Goal: Navigation & Orientation: Find specific page/section

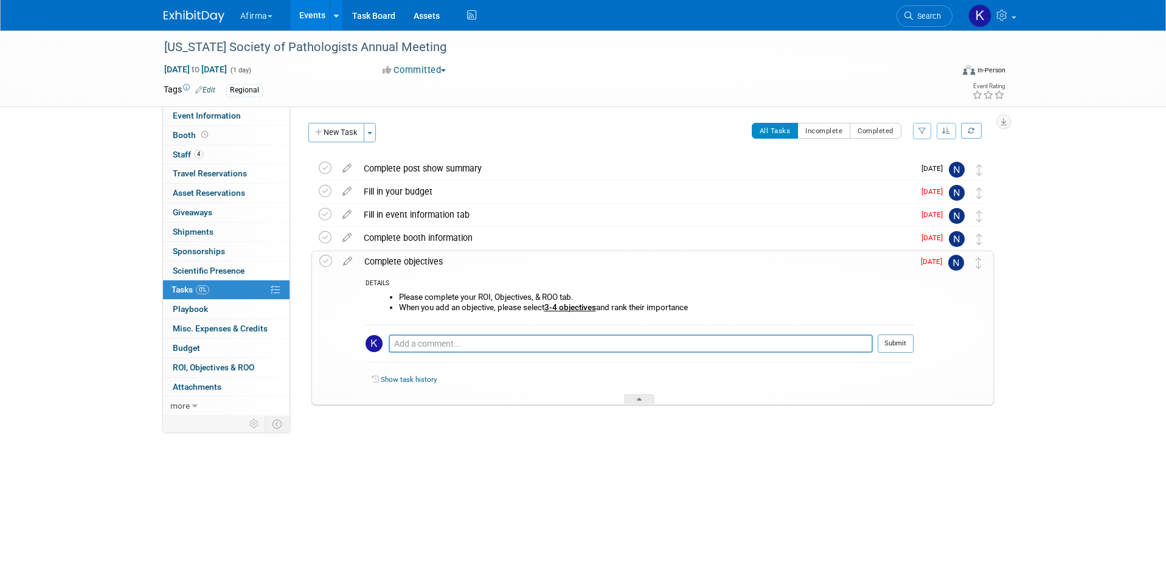
click at [272, 14] on button "Afirma" at bounding box center [263, 13] width 49 height 27
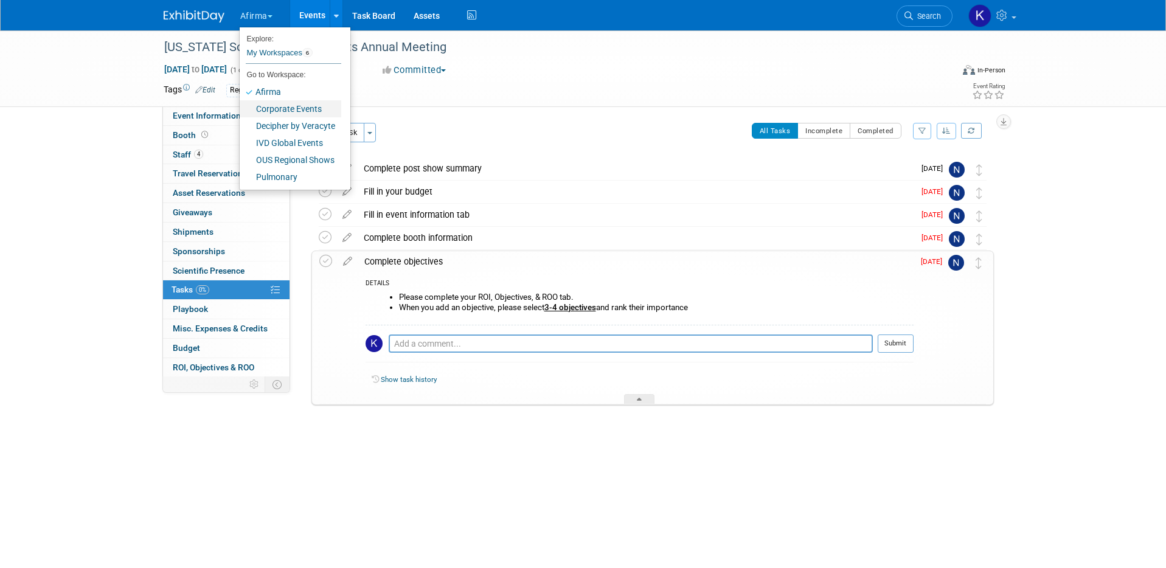
click at [282, 111] on link "Corporate Events" at bounding box center [291, 108] width 102 height 17
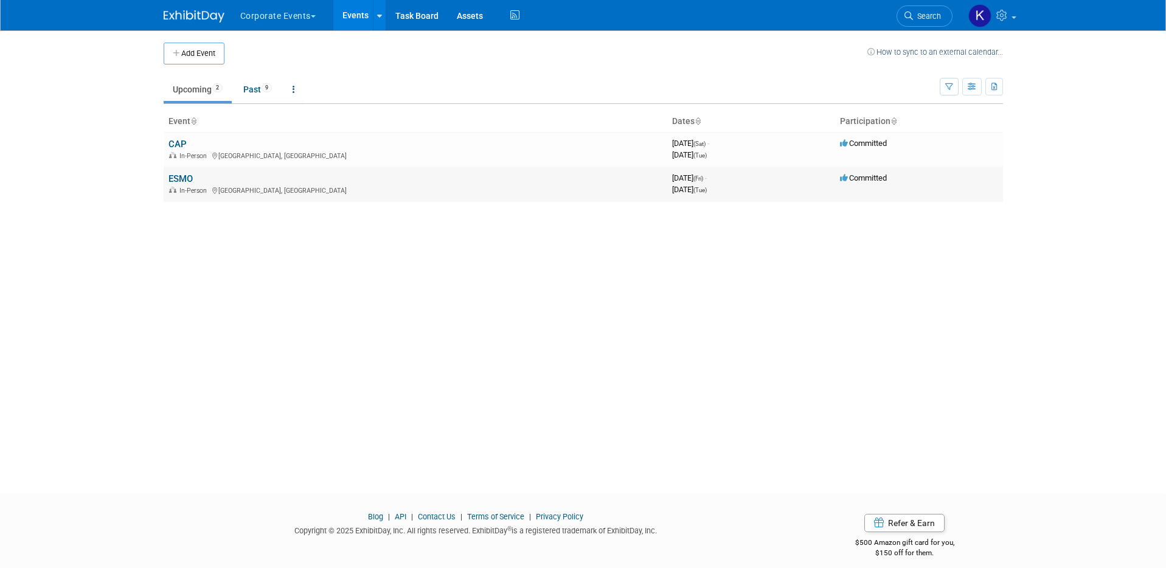
click at [176, 184] on td "ESMO In-Person Berlin, Germany" at bounding box center [415, 184] width 503 height 35
click at [175, 181] on link "ESMO" at bounding box center [180, 178] width 24 height 11
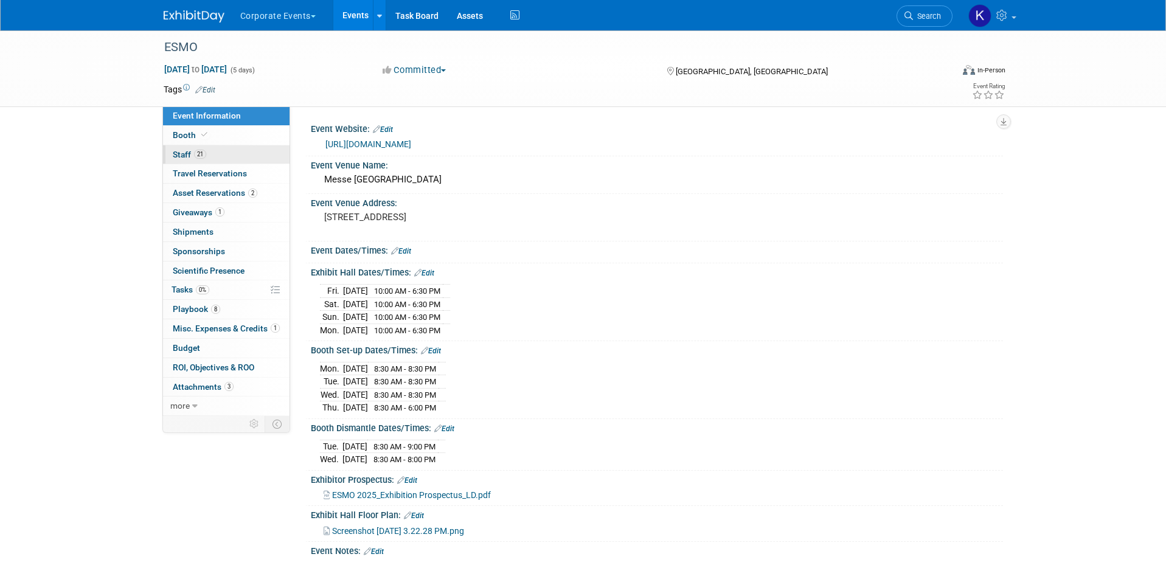
click at [203, 157] on span "21" at bounding box center [200, 154] width 12 height 9
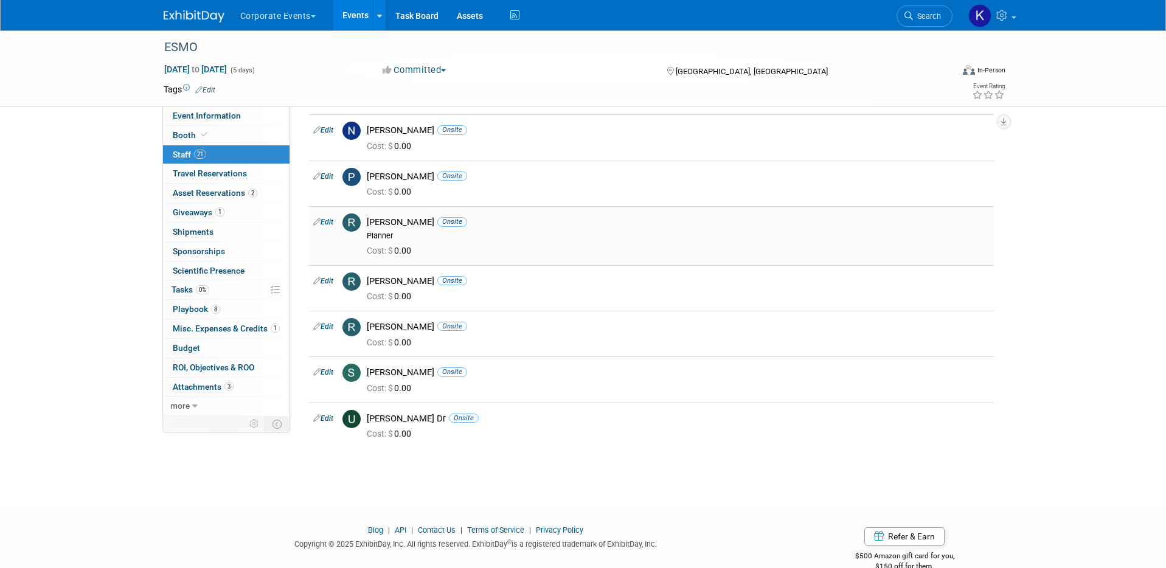
scroll to position [726, 0]
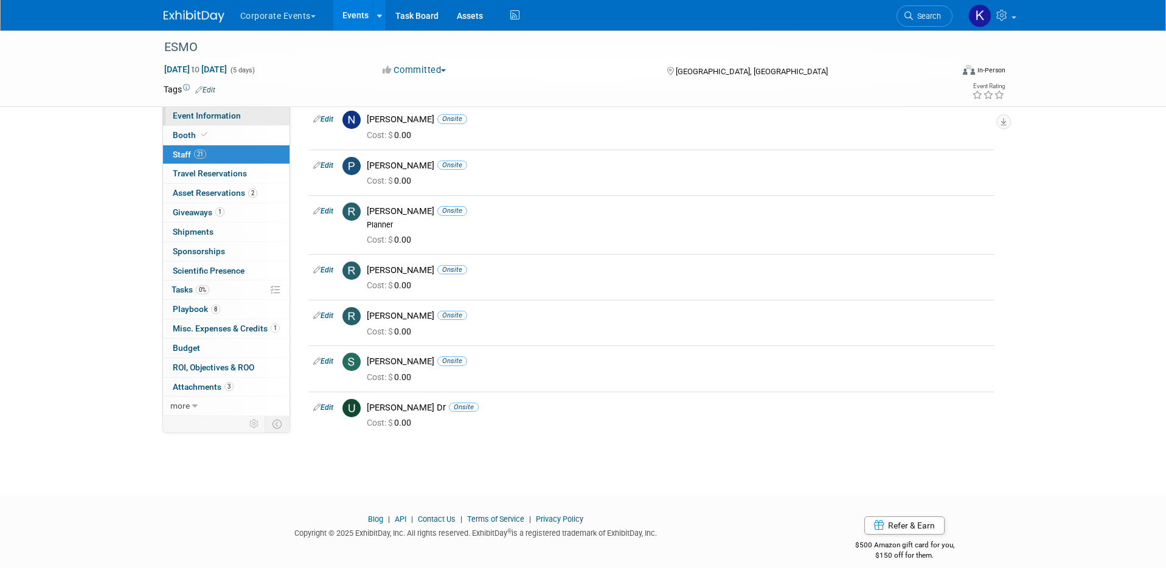
click at [217, 116] on span "Event Information" at bounding box center [207, 116] width 68 height 10
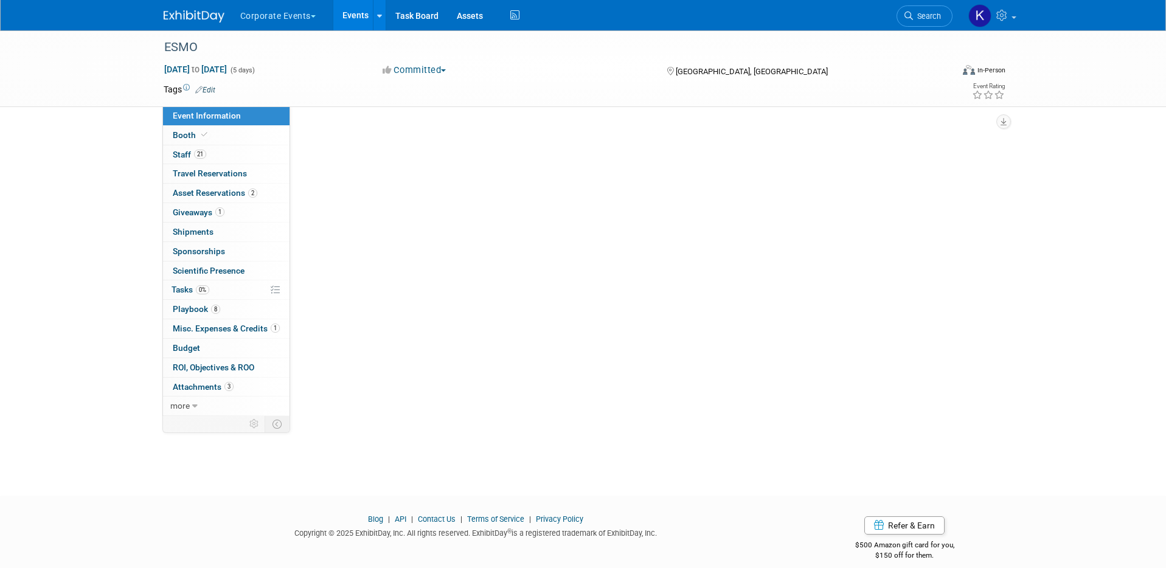
scroll to position [0, 0]
